Goal: Check status: Check status

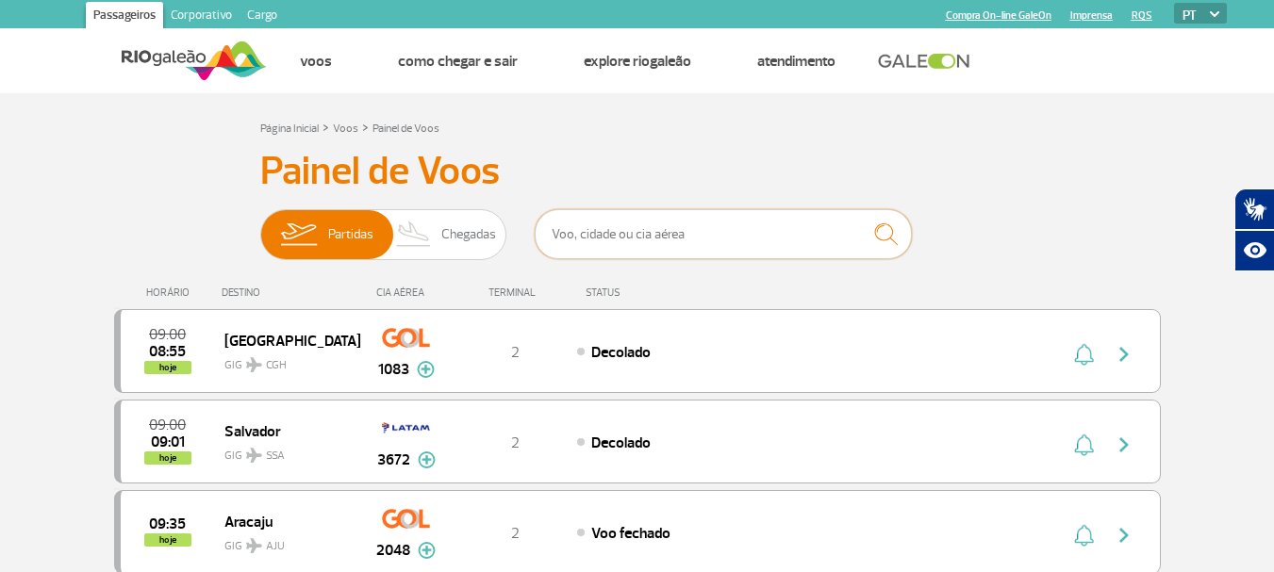
click at [634, 237] on input "text" at bounding box center [723, 234] width 377 height 50
type input "aa"
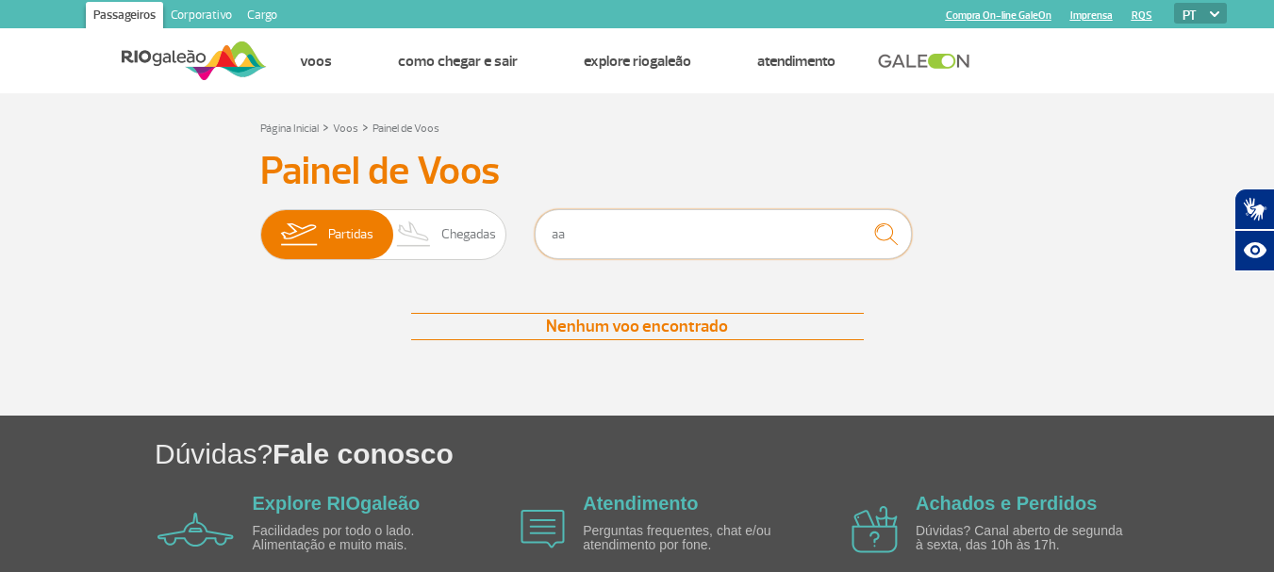
drag, startPoint x: 634, startPoint y: 237, endPoint x: 513, endPoint y: 238, distance: 120.7
click at [513, 238] on div "Partidas Chegadas aa" at bounding box center [637, 237] width 754 height 57
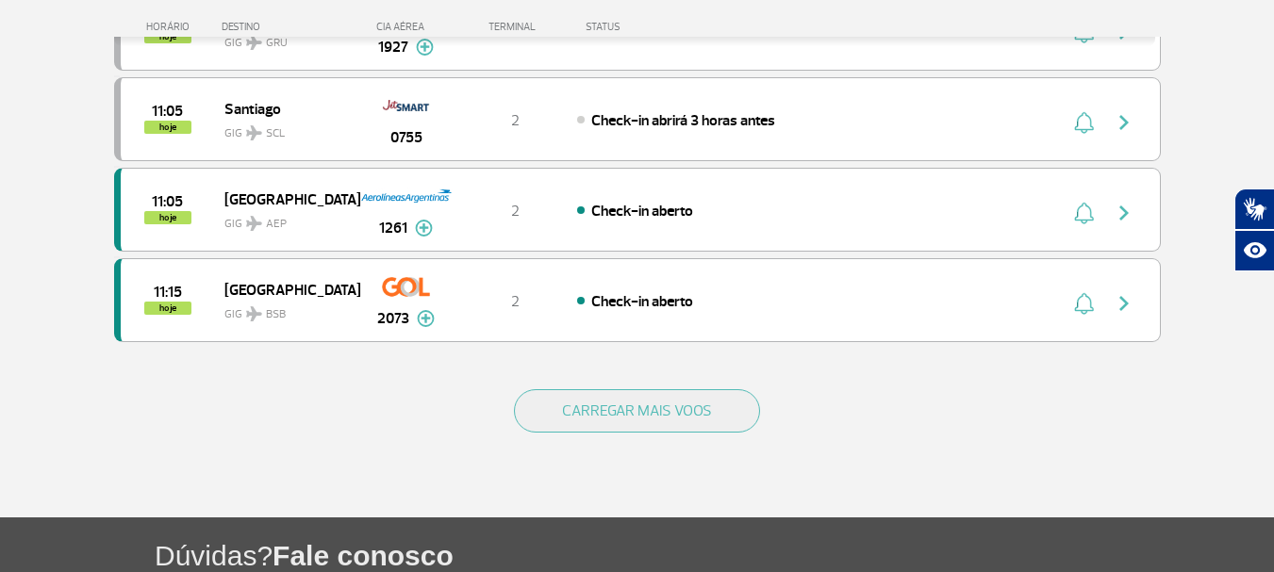
scroll to position [1980, 0]
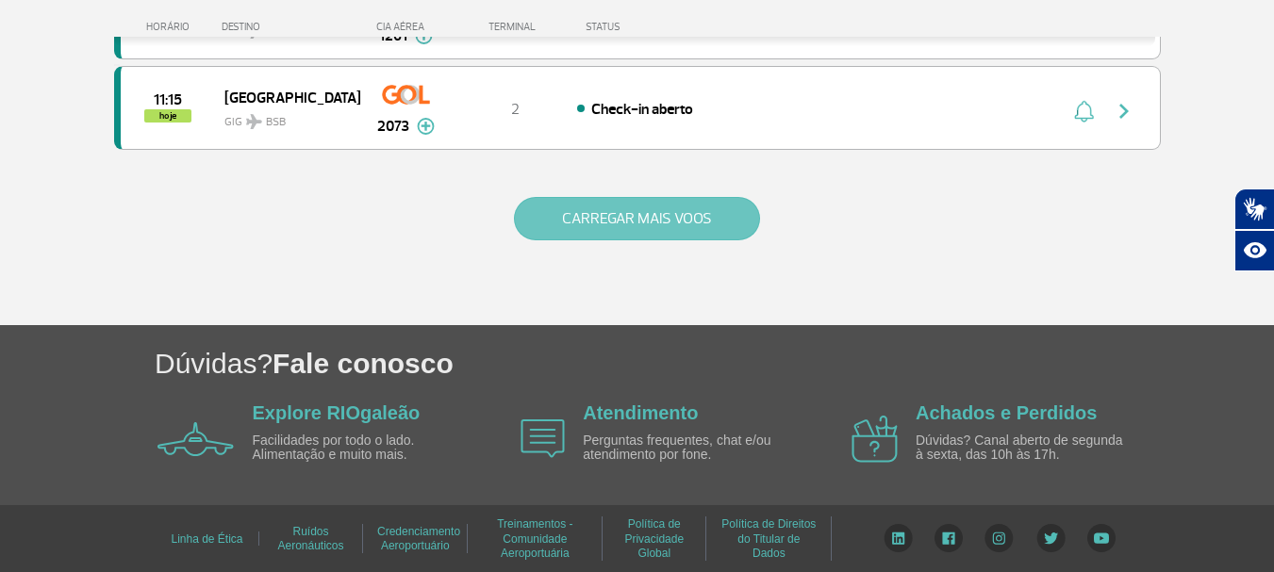
click at [593, 227] on button "CARREGAR MAIS VOOS" at bounding box center [637, 218] width 246 height 43
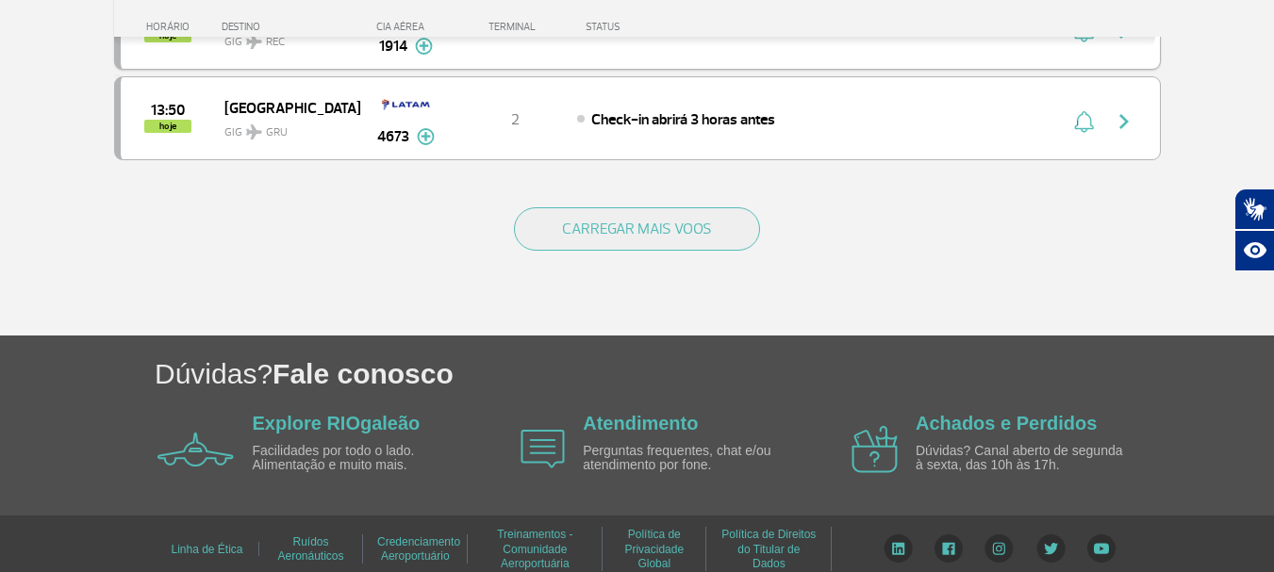
scroll to position [3792, 0]
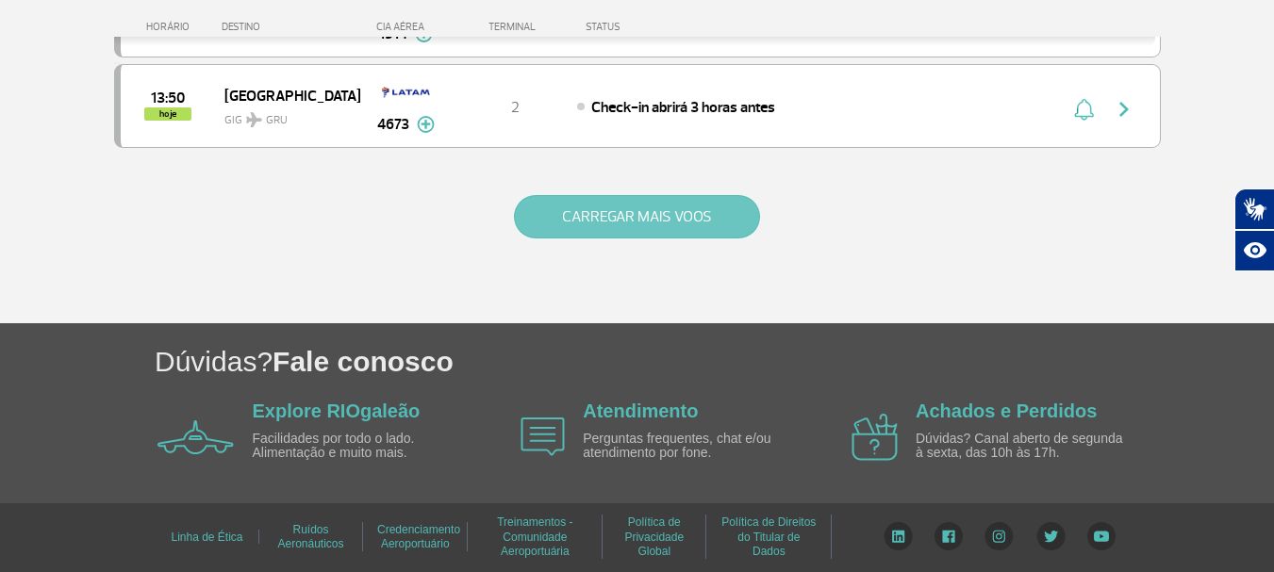
click at [613, 206] on button "CARREGAR MAIS VOOS" at bounding box center [637, 216] width 246 height 43
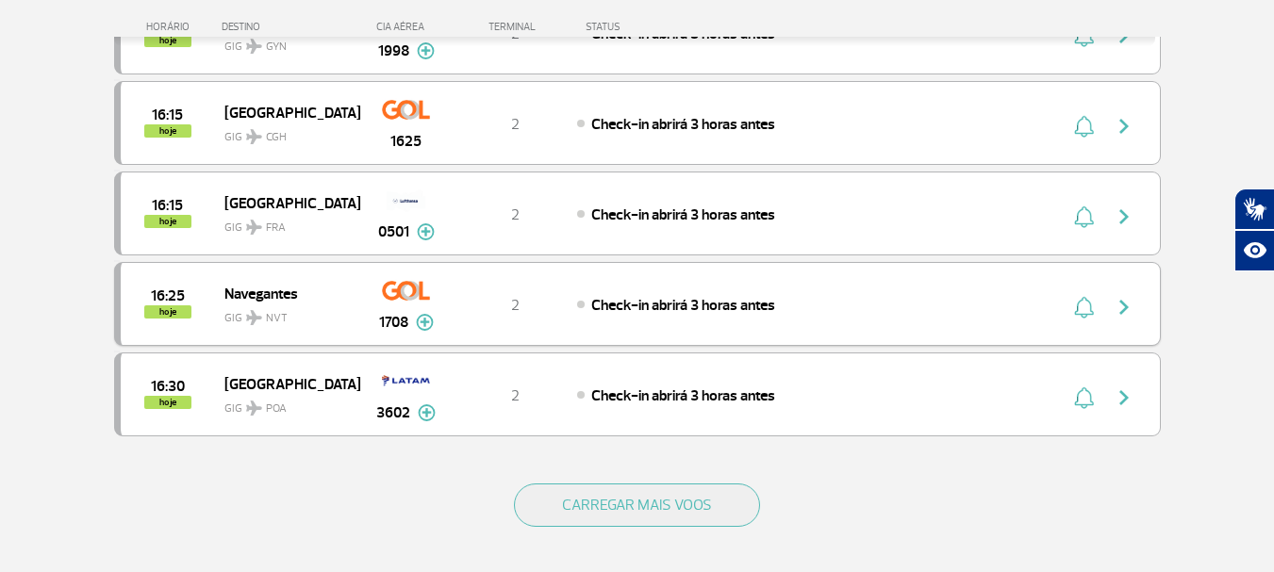
scroll to position [5589, 0]
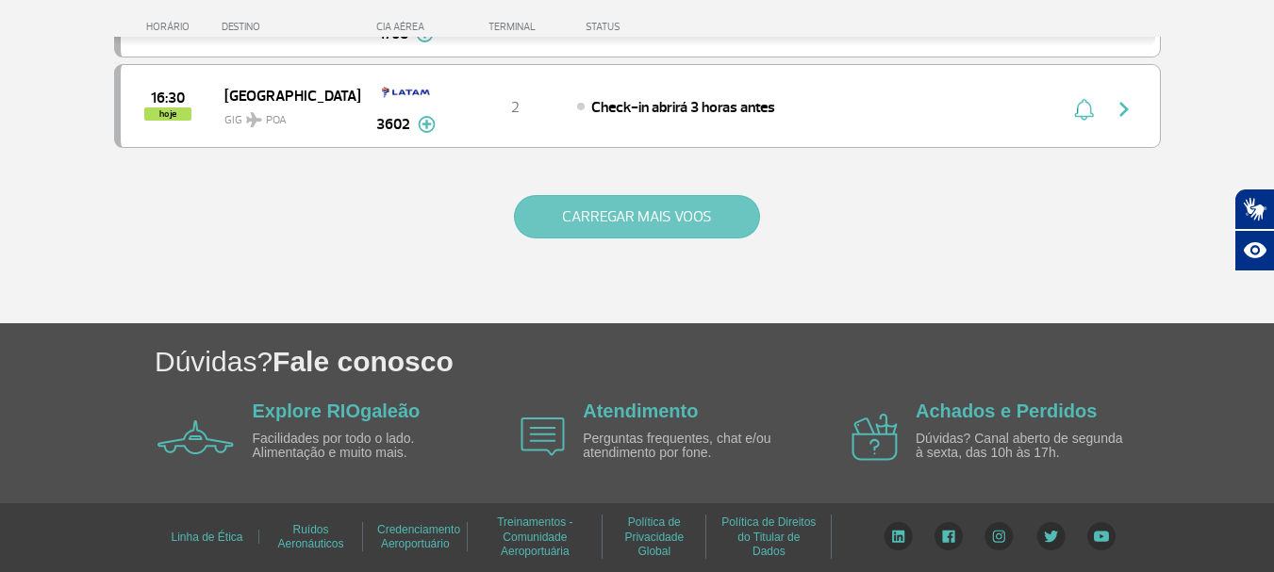
click at [646, 222] on button "CARREGAR MAIS VOOS" at bounding box center [637, 216] width 246 height 43
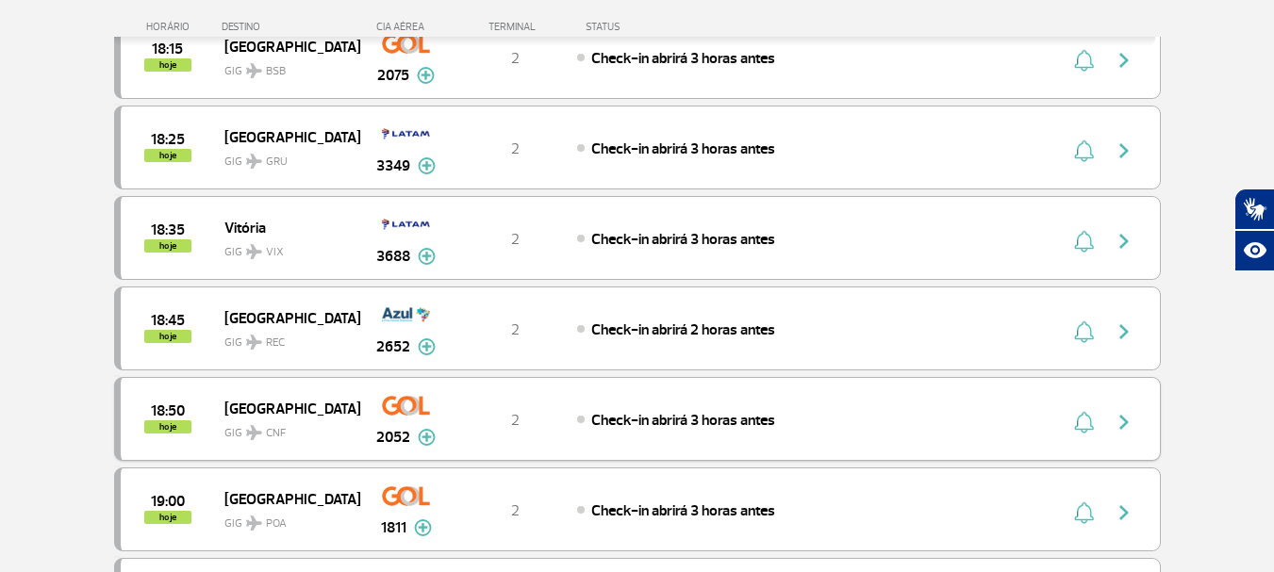
scroll to position [7097, 0]
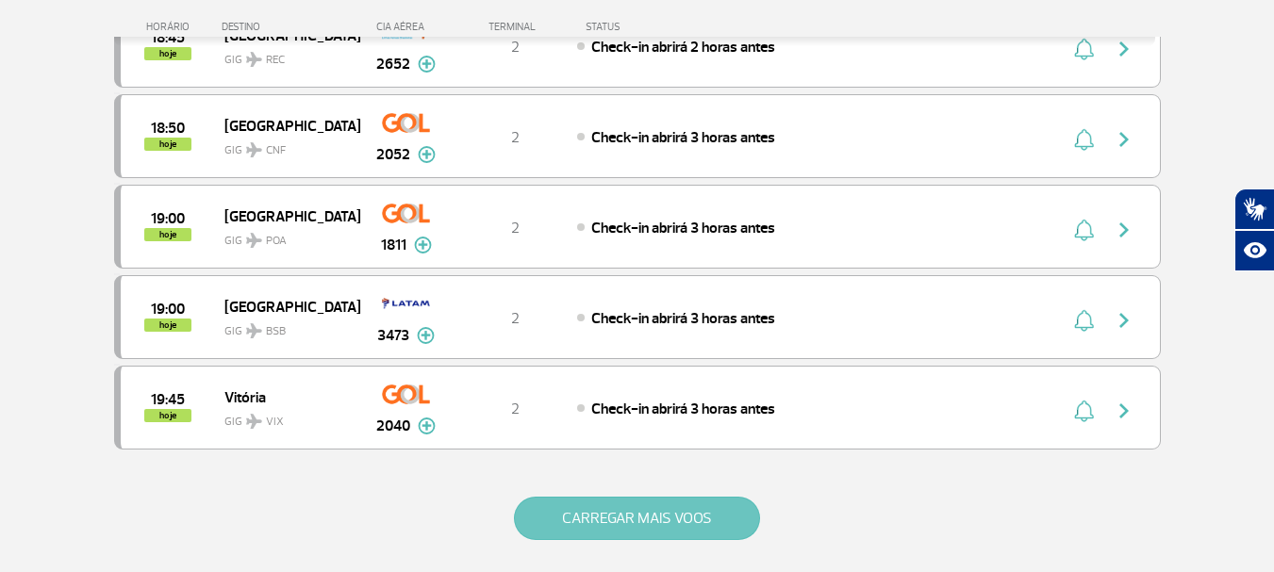
click at [613, 519] on button "CARREGAR MAIS VOOS" at bounding box center [637, 518] width 246 height 43
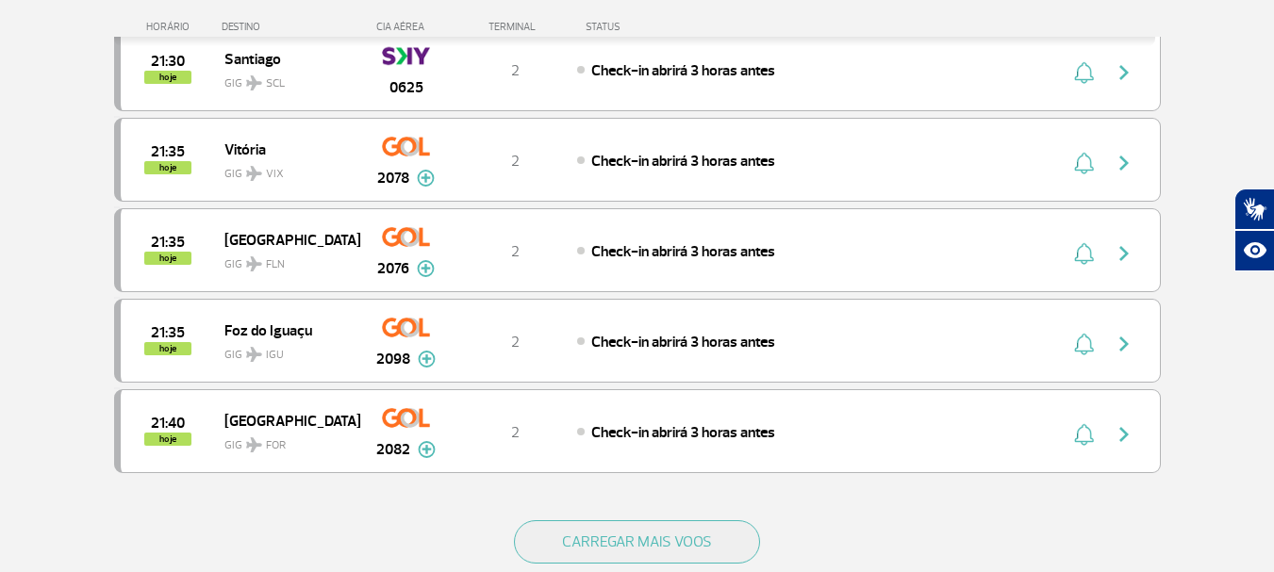
scroll to position [8888, 0]
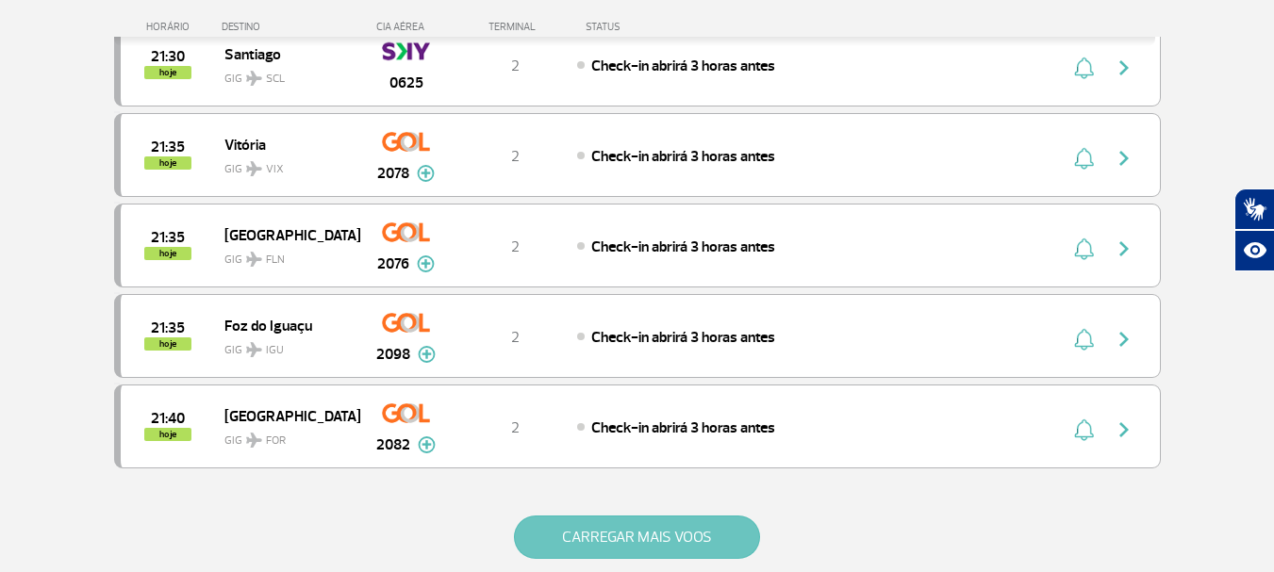
click at [642, 539] on button "CARREGAR MAIS VOOS" at bounding box center [637, 537] width 246 height 43
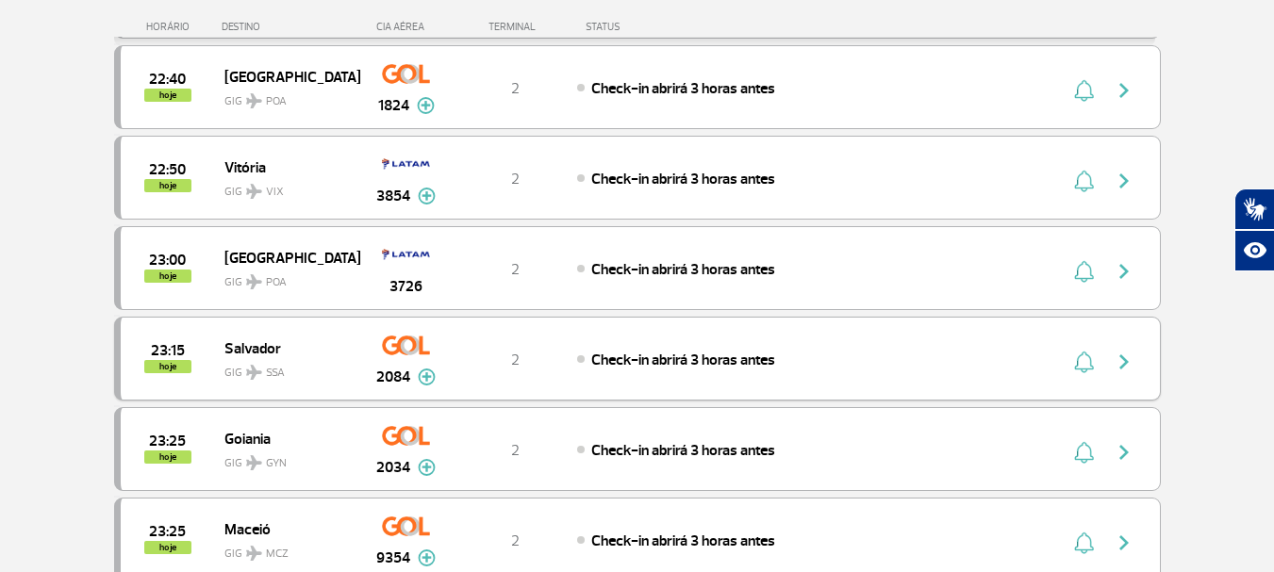
scroll to position [10868, 0]
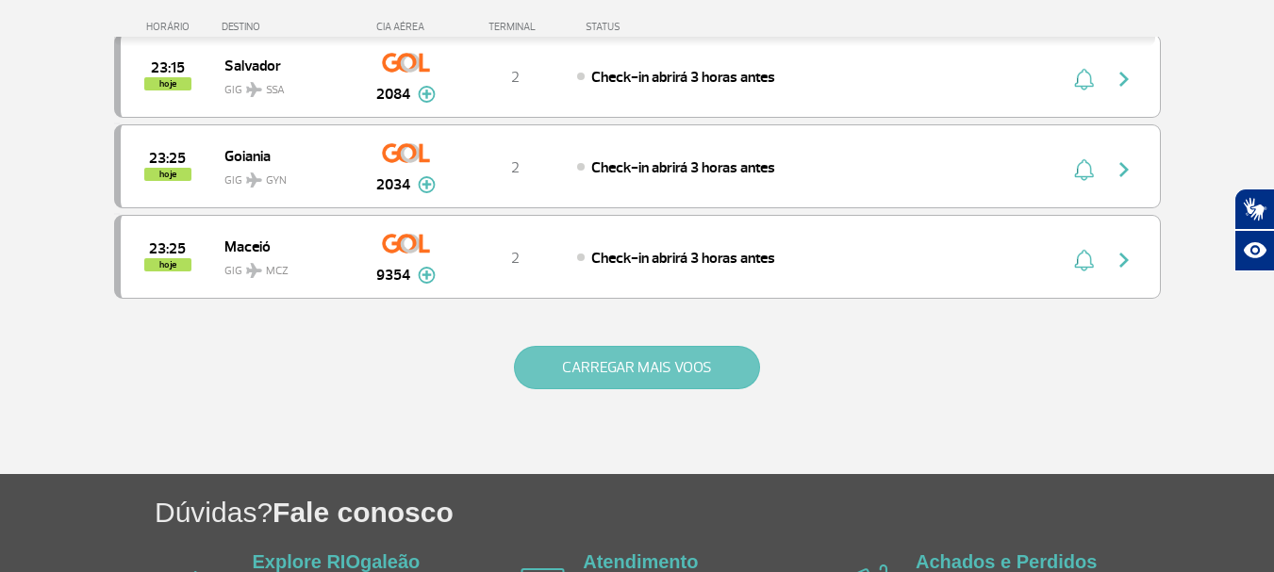
click at [585, 366] on button "CARREGAR MAIS VOOS" at bounding box center [637, 367] width 246 height 43
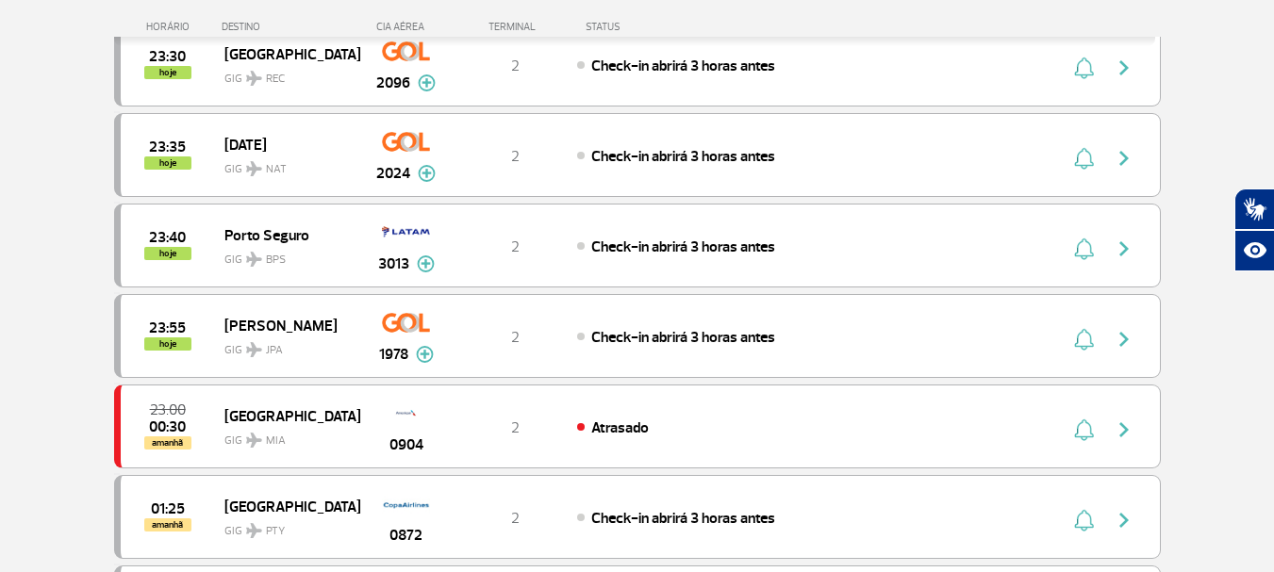
scroll to position [11339, 0]
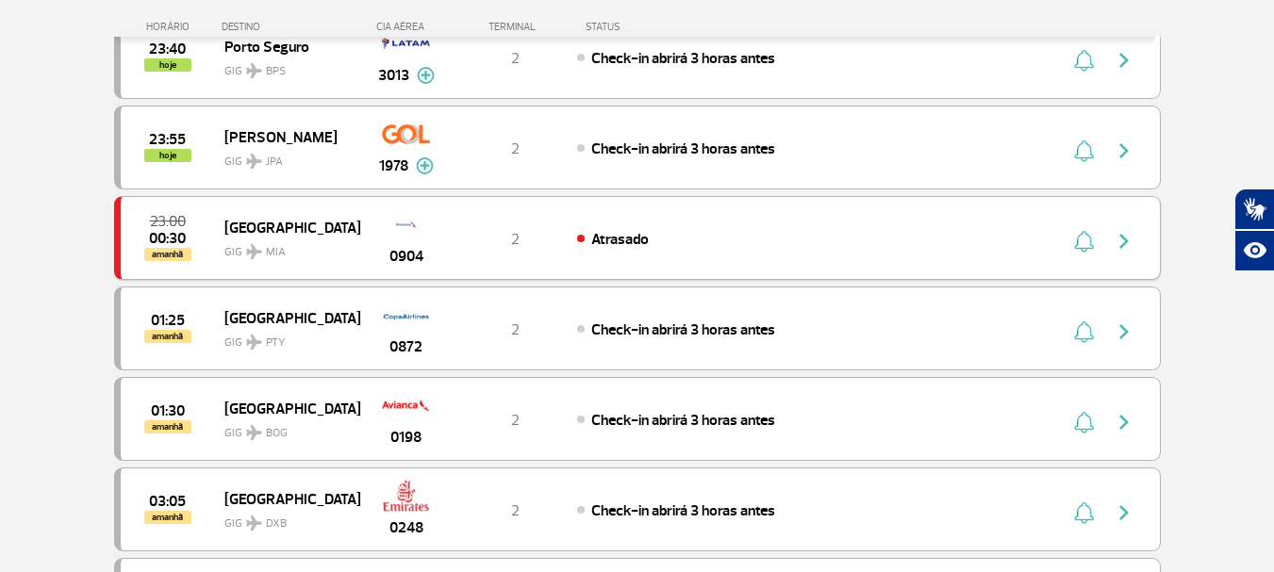
click at [1121, 244] on img "button" at bounding box center [1123, 241] width 23 height 23
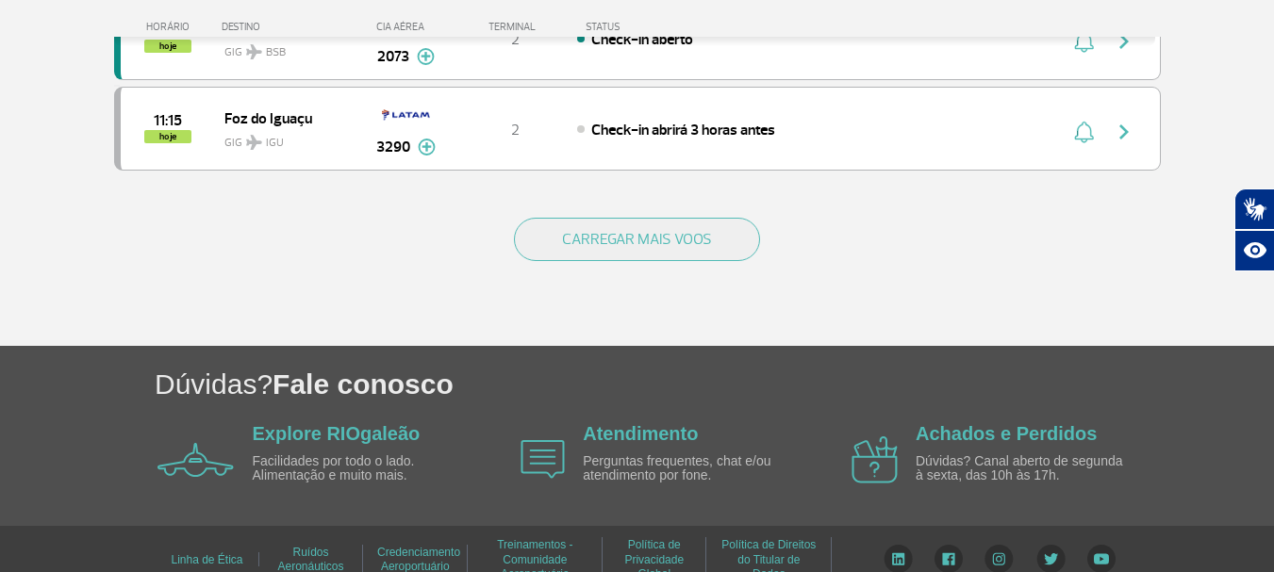
scroll to position [1982, 0]
